Goal: Information Seeking & Learning: Learn about a topic

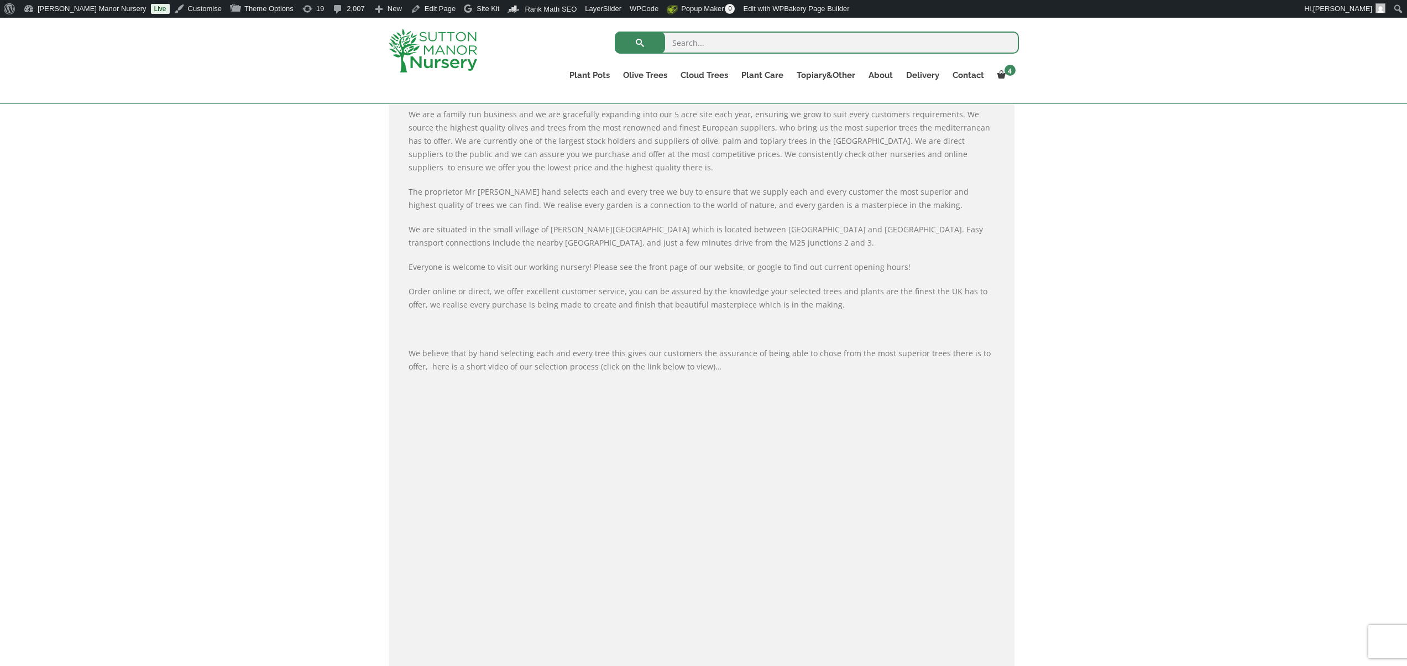
scroll to position [388, 0]
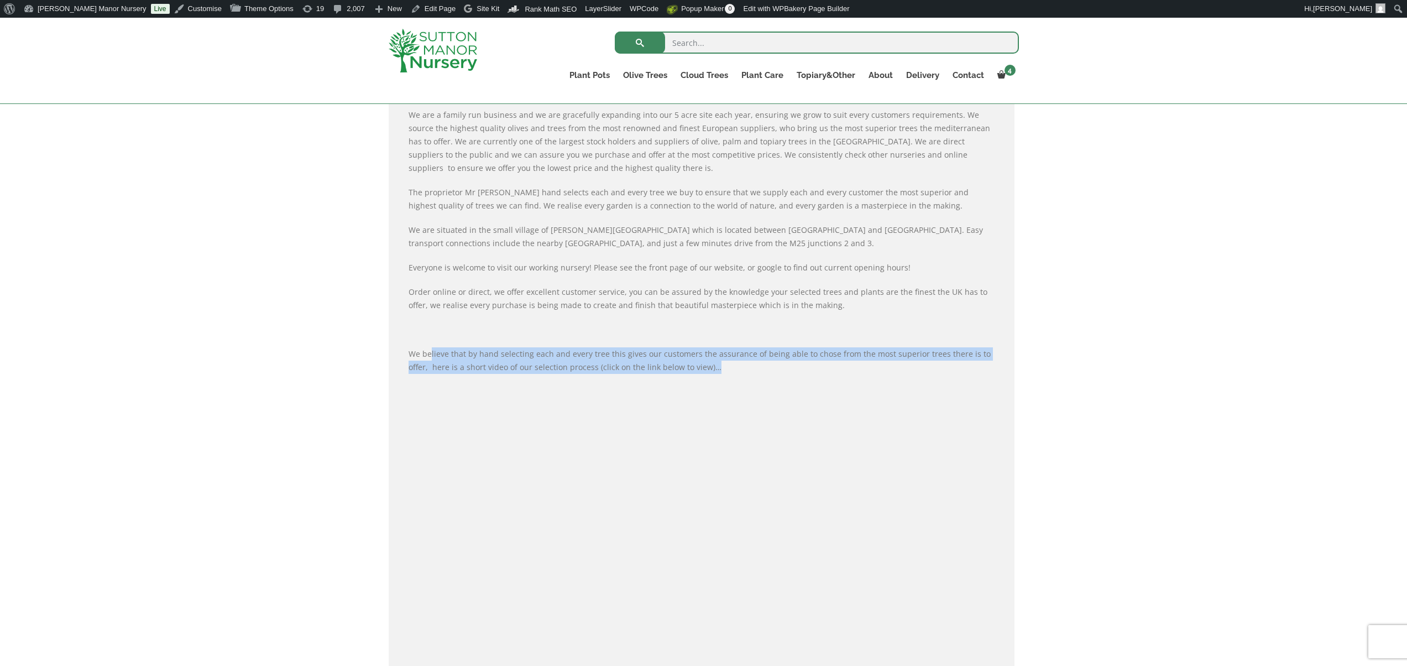
drag, startPoint x: 430, startPoint y: 351, endPoint x: 699, endPoint y: 370, distance: 269.3
click at [699, 370] on p "We believe that by hand selecting each and every tree this gives our customers …" at bounding box center [702, 360] width 586 height 27
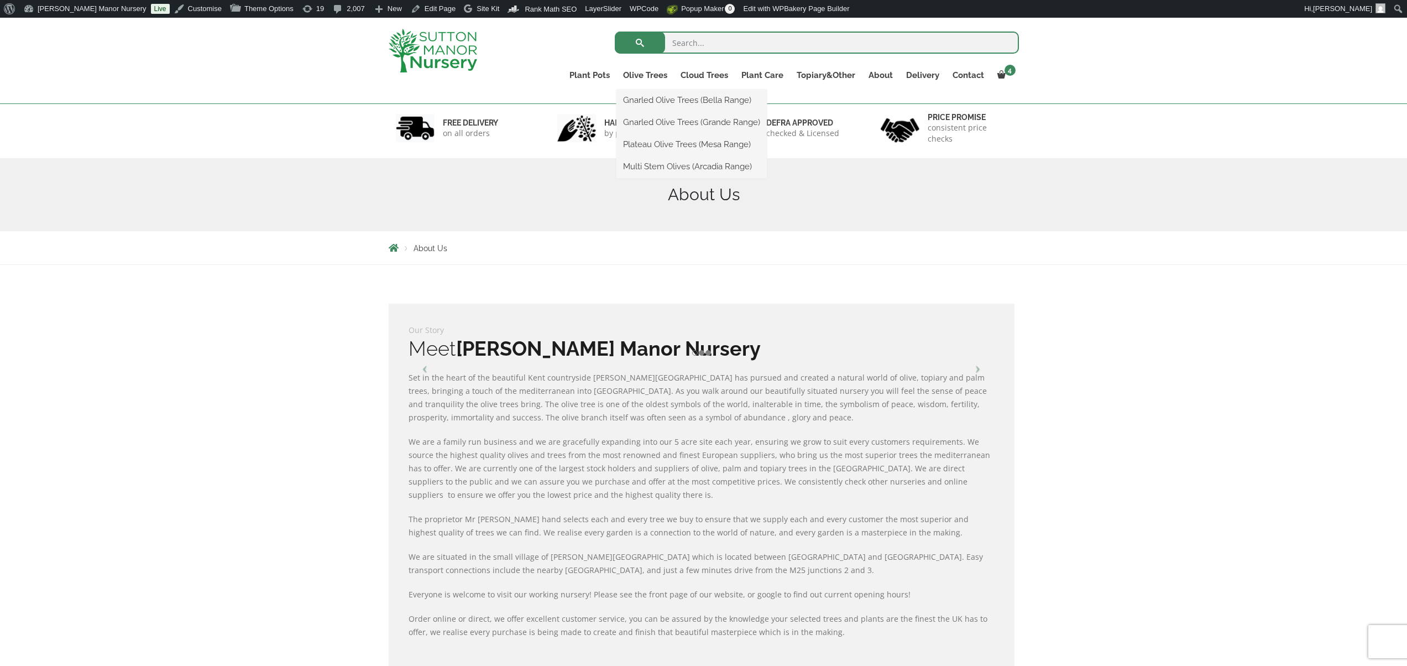
scroll to position [0, 0]
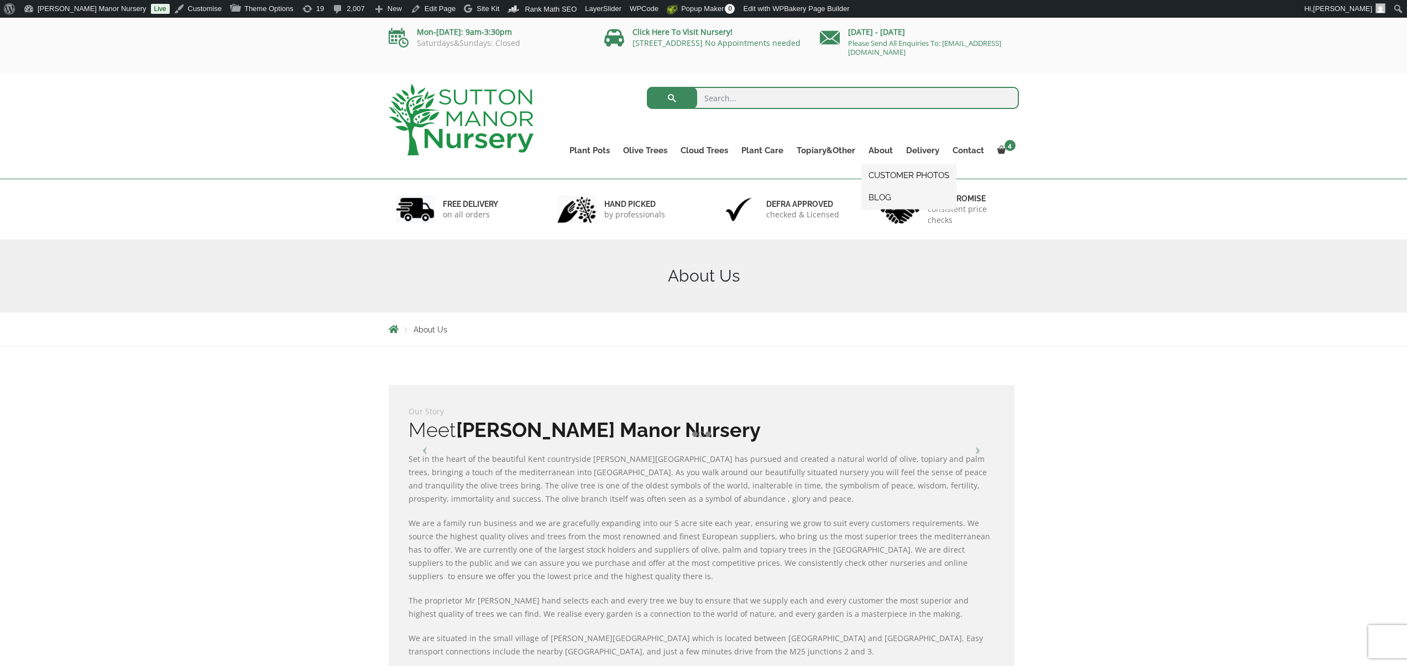
click at [888, 191] on link "BLOG" at bounding box center [909, 197] width 94 height 17
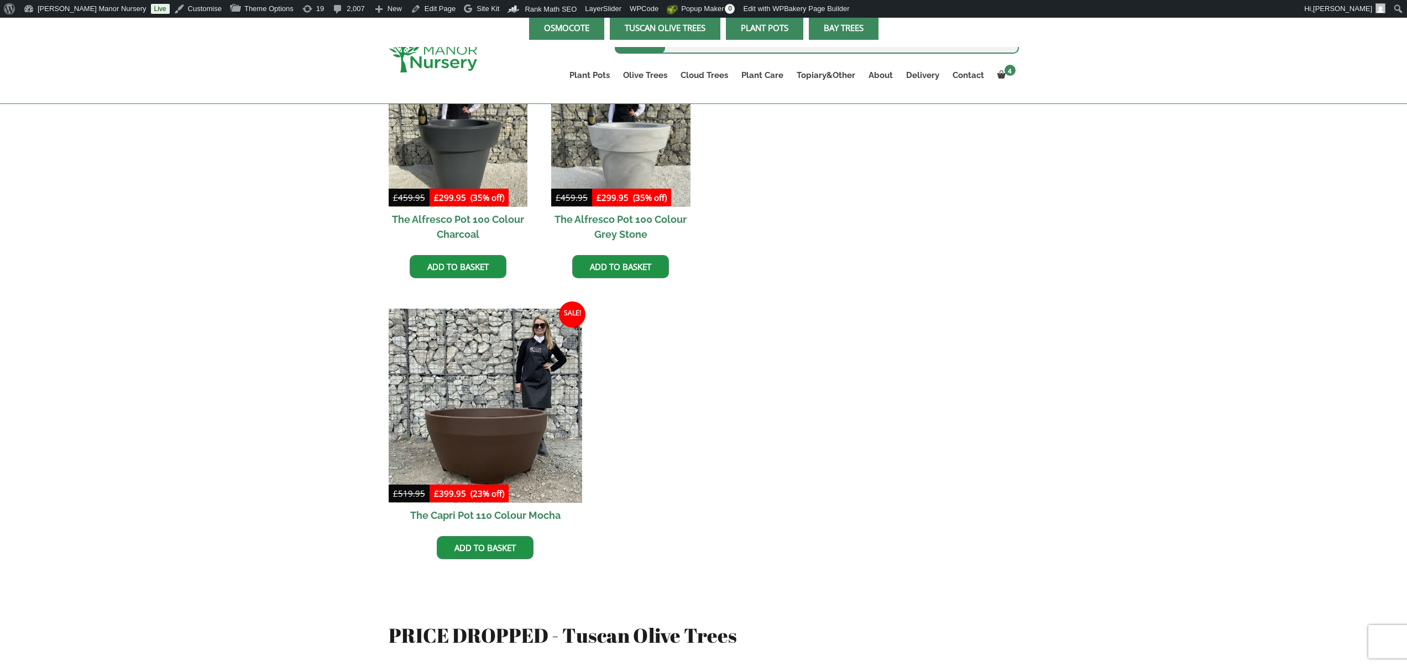
scroll to position [426, 0]
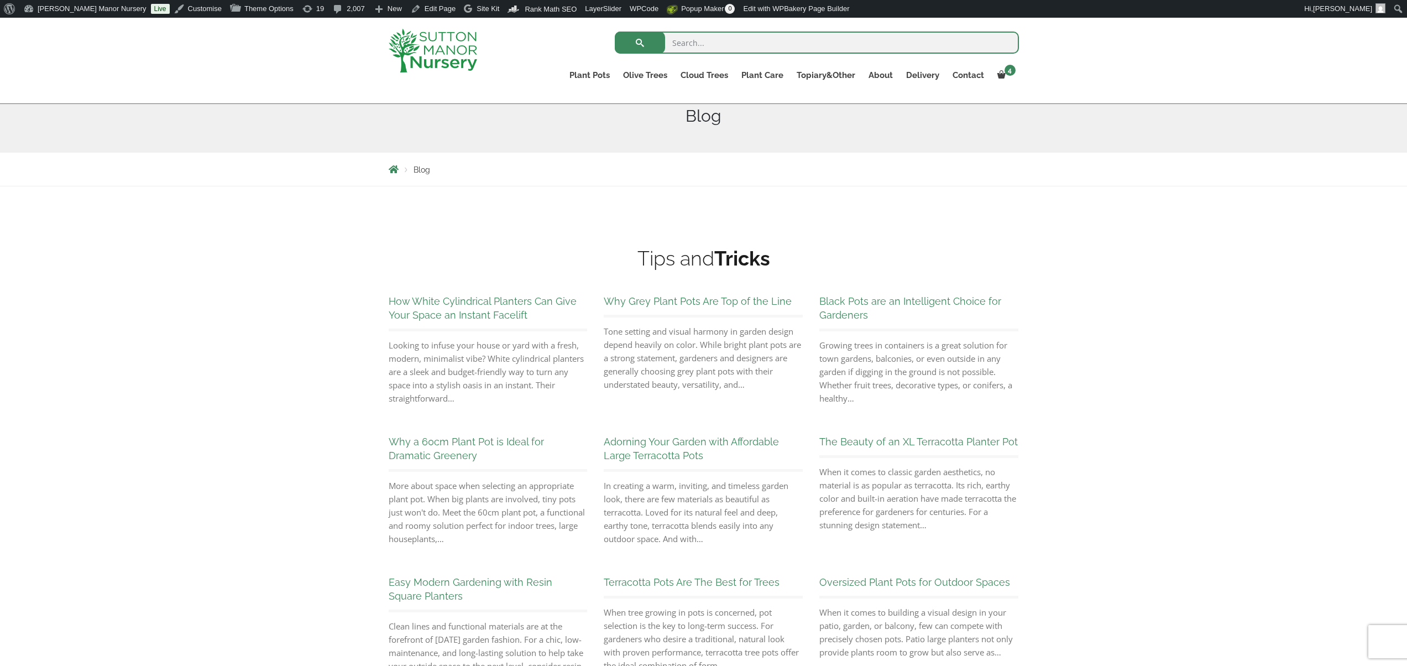
scroll to position [227, 0]
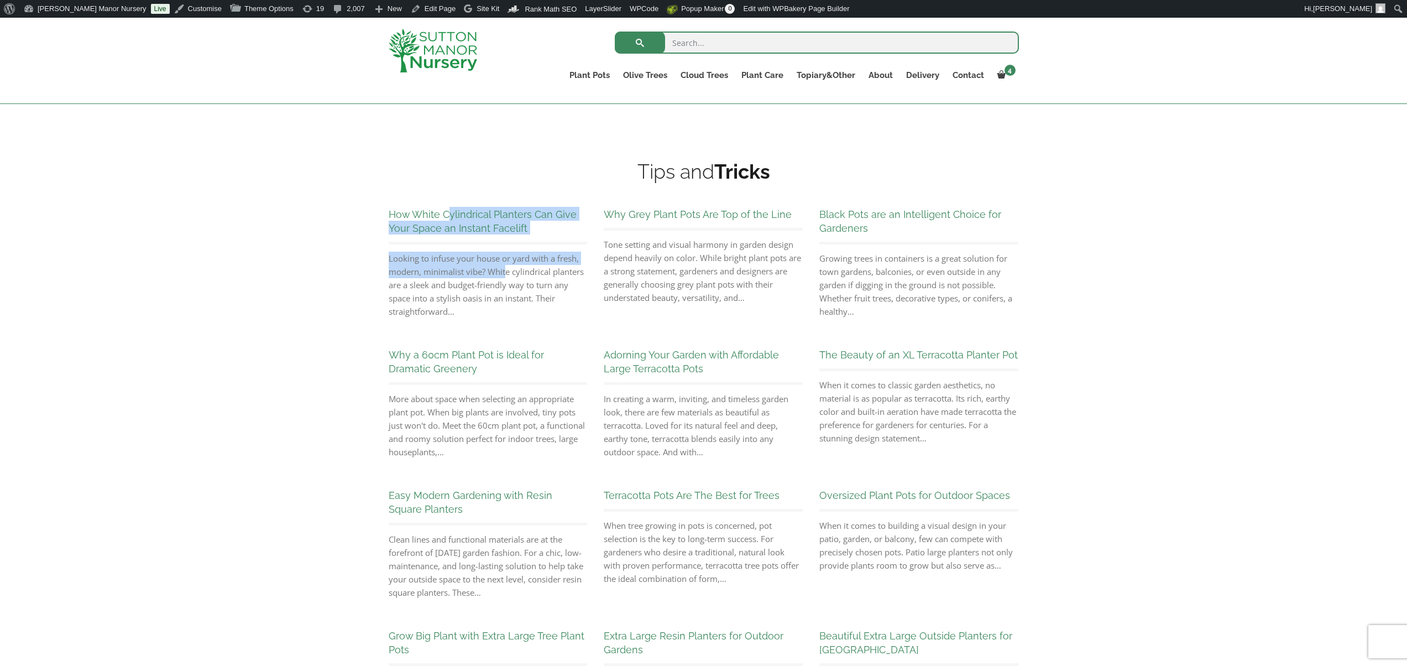
drag, startPoint x: 381, startPoint y: 208, endPoint x: 506, endPoint y: 274, distance: 140.7
click at [505, 273] on div "How White Cylindrical Planters Can Give Your Space an Instant Facelift Looking …" at bounding box center [488, 261] width 216 height 140
click at [511, 279] on p "Looking to infuse your house or yard with a fresh, modern, minimalist vibe? Whi…" at bounding box center [488, 285] width 199 height 66
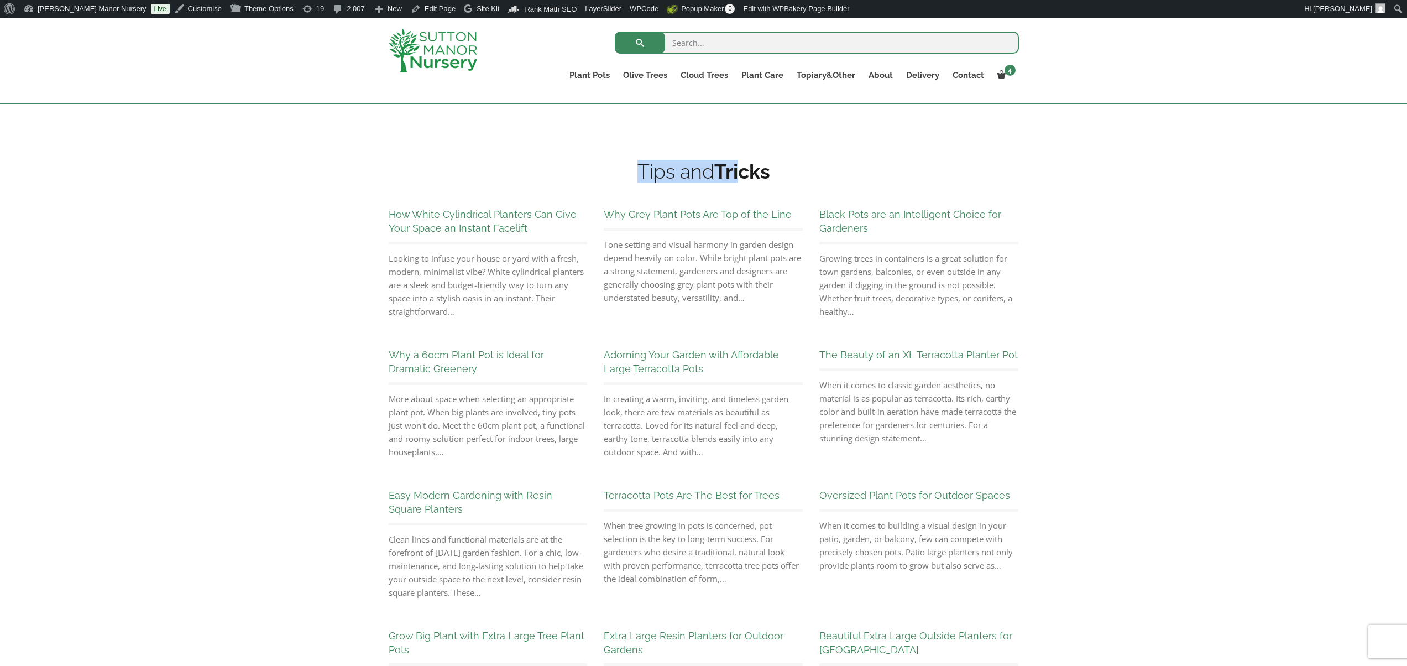
drag, startPoint x: 634, startPoint y: 165, endPoint x: 802, endPoint y: 181, distance: 168.9
click at [790, 182] on h2 "Tips and Tricks" at bounding box center [704, 171] width 630 height 23
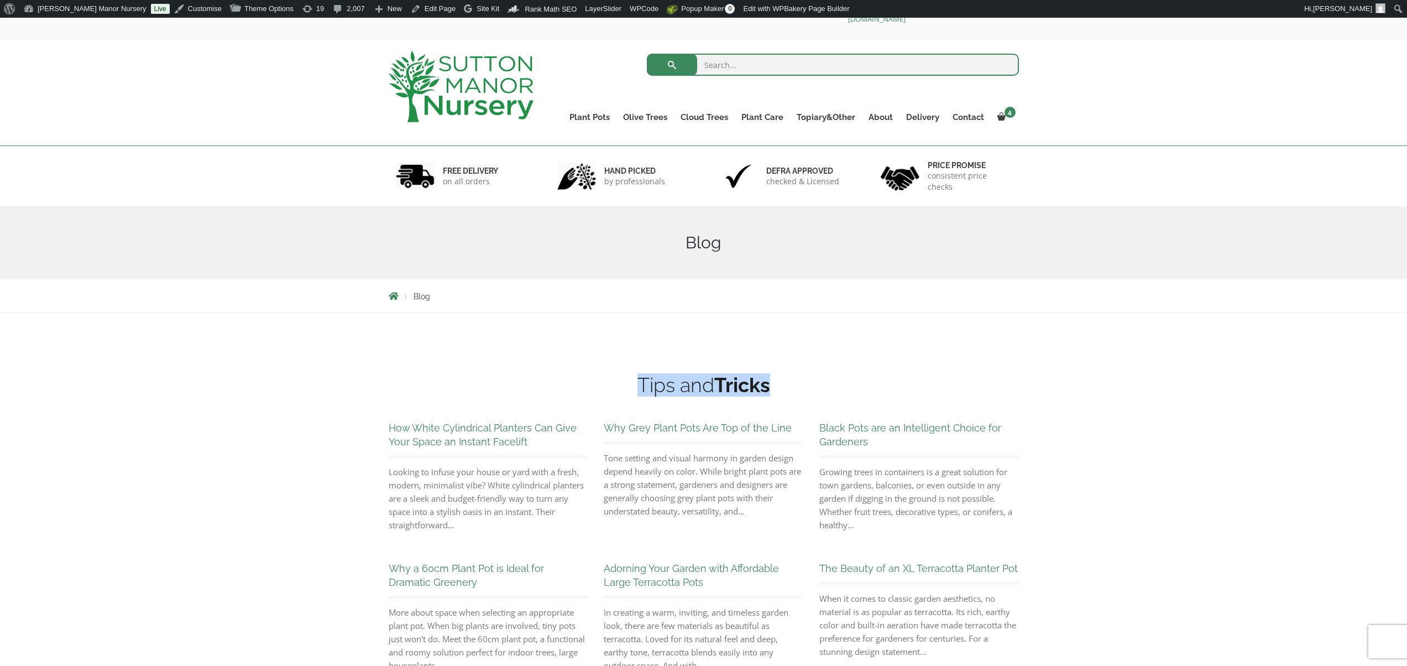
scroll to position [0, 0]
